Goal: Transaction & Acquisition: Purchase product/service

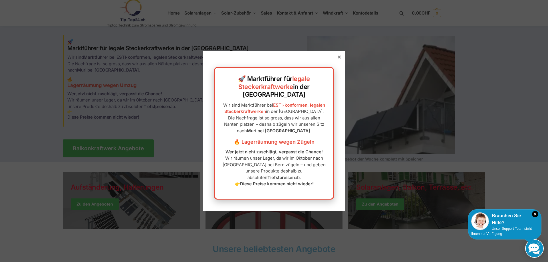
click at [338, 59] on icon at bounding box center [339, 57] width 3 height 3
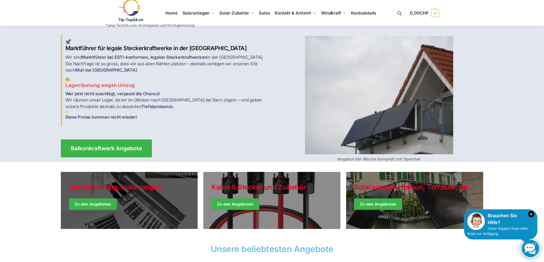
click at [107, 200] on link "Holiday Style" at bounding box center [129, 200] width 137 height 57
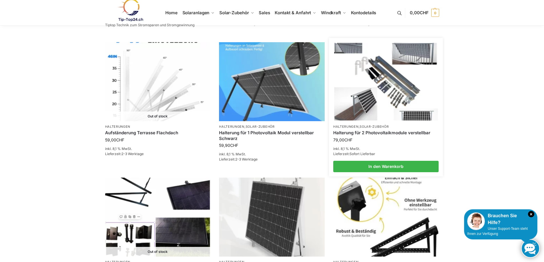
scroll to position [400, 0]
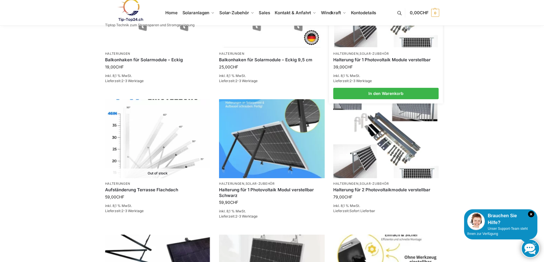
click at [383, 52] on link "Solar-Zubehör" at bounding box center [373, 54] width 29 height 4
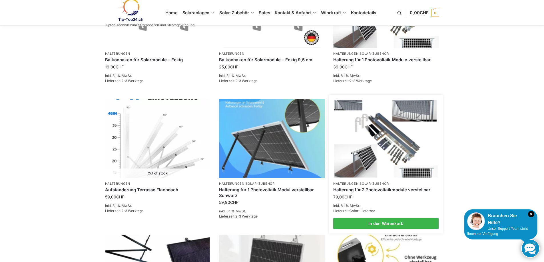
click at [378, 150] on img at bounding box center [386, 139] width 104 height 78
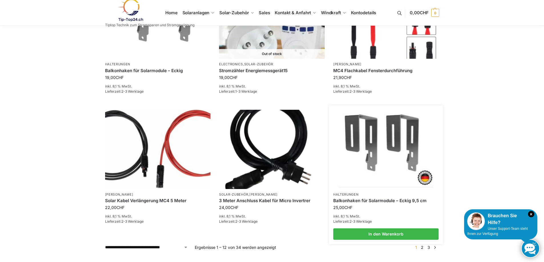
scroll to position [457, 0]
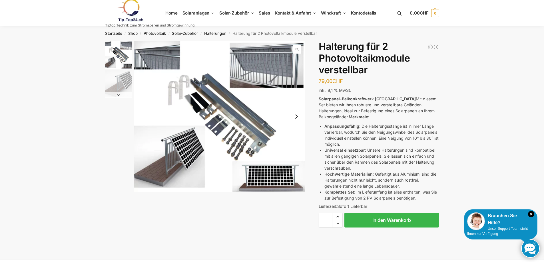
click at [125, 58] on img "1 / 2" at bounding box center [118, 55] width 27 height 28
click at [259, 125] on img "1 / 2" at bounding box center [220, 117] width 172 height 152
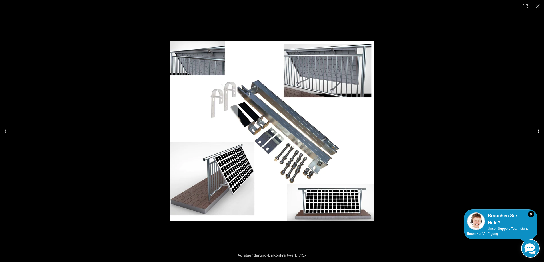
click at [538, 131] on button "Next (arrow right)" at bounding box center [534, 131] width 20 height 29
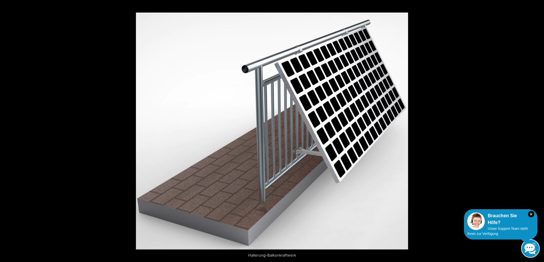
click at [536, 131] on button "Next (arrow right)" at bounding box center [534, 131] width 20 height 29
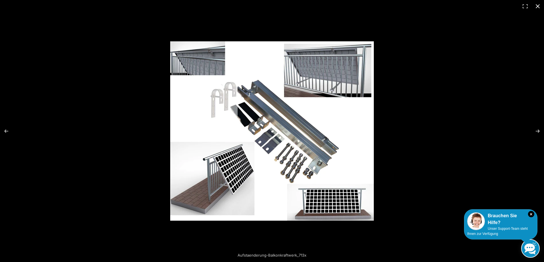
click at [518, 70] on div at bounding box center [376, 140] width 412 height 199
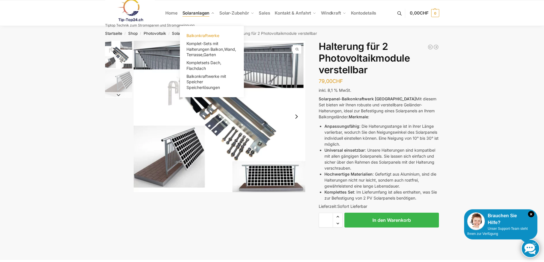
click at [204, 35] on span "Balkonkraftwerke" at bounding box center [202, 35] width 33 height 5
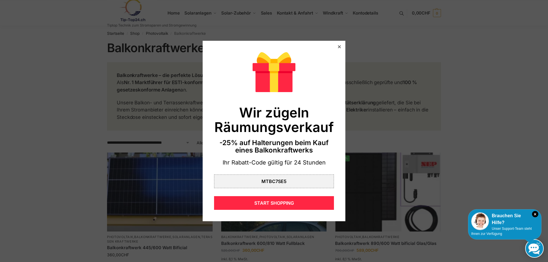
click at [338, 47] on icon at bounding box center [339, 46] width 3 height 3
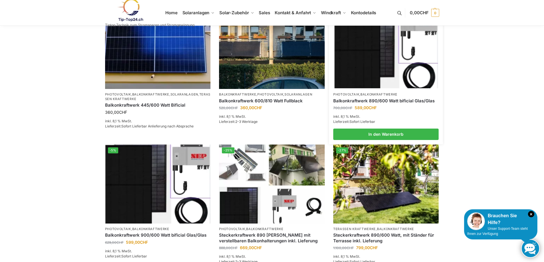
scroll to position [57, 0]
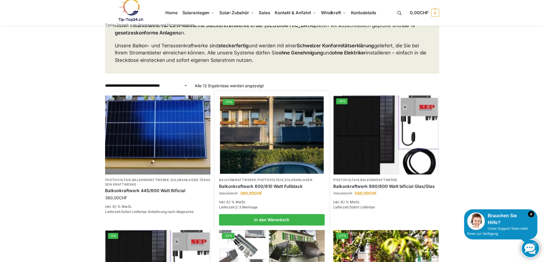
click at [302, 144] on img at bounding box center [272, 135] width 104 height 78
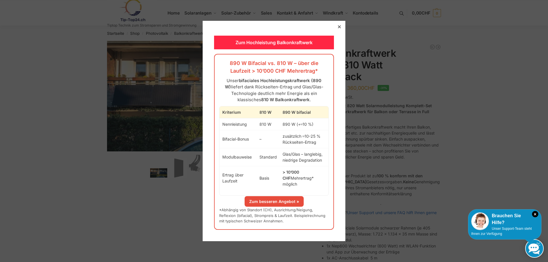
click at [337, 29] on div at bounding box center [339, 26] width 5 height 5
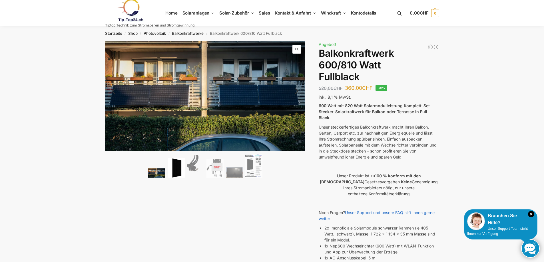
click at [178, 171] on img at bounding box center [176, 168] width 17 height 20
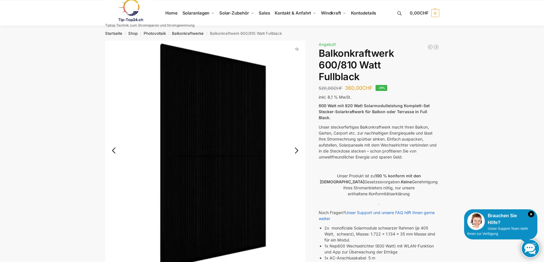
click at [298, 151] on link "Next" at bounding box center [295, 154] width 19 height 6
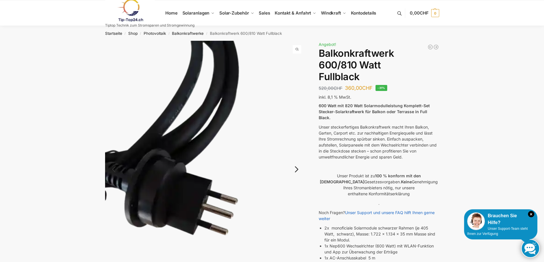
click at [298, 148] on img at bounding box center [205, 174] width 200 height 267
click at [298, 170] on link "Next" at bounding box center [295, 173] width 19 height 6
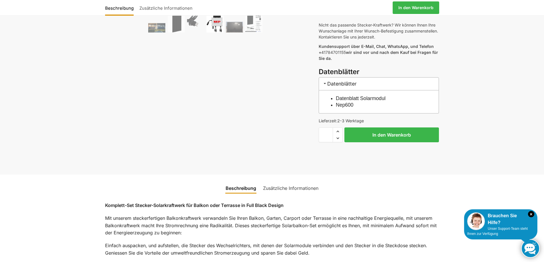
scroll to position [171, 0]
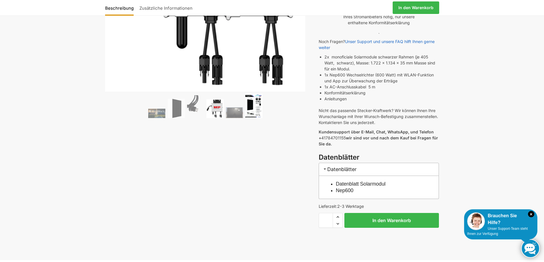
click at [257, 103] on img at bounding box center [253, 106] width 17 height 24
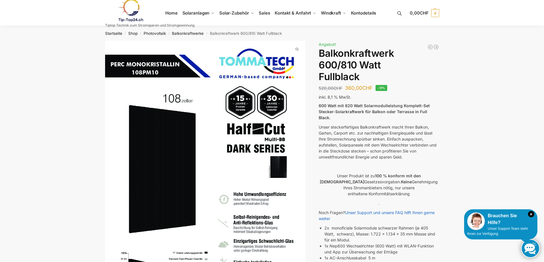
scroll to position [230, 0]
